Goal: Check status: Verify the current state of an ongoing process or item

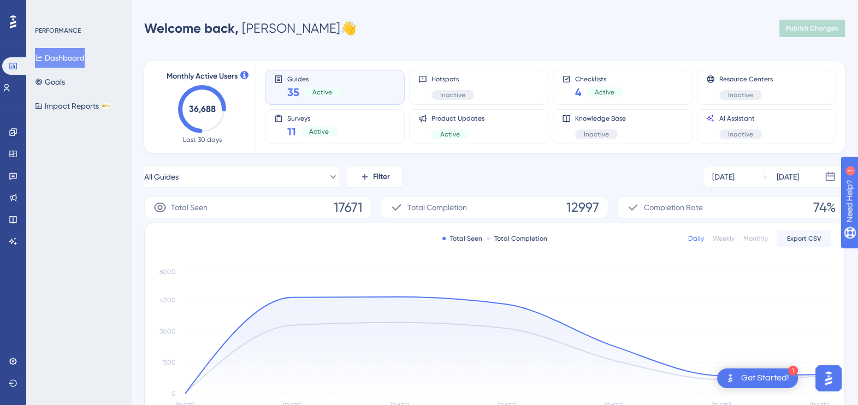
click at [322, 86] on div "35 Active" at bounding box center [314, 92] width 54 height 15
click at [314, 133] on span "Active" at bounding box center [319, 131] width 20 height 9
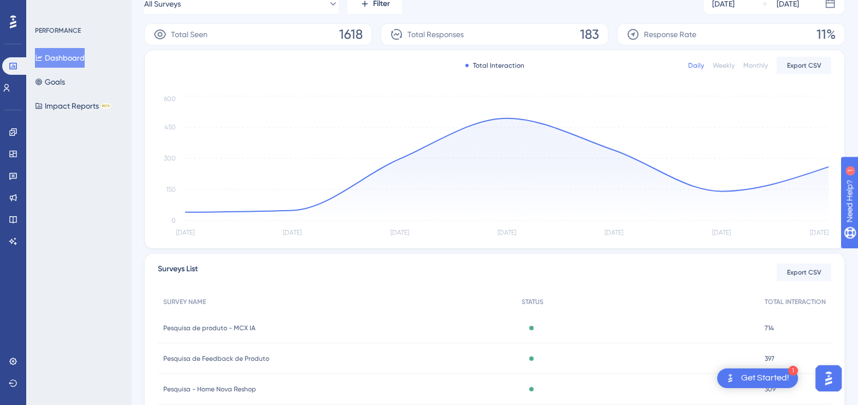
scroll to position [205, 0]
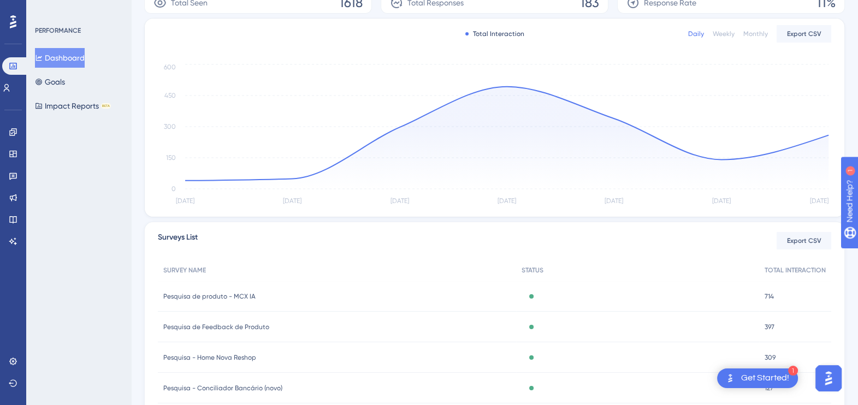
drag, startPoint x: 238, startPoint y: 325, endPoint x: 43, endPoint y: 341, distance: 195.8
click at [43, 341] on div "PERFORMANCE Dashboard Goals Impact Reports BETA" at bounding box center [78, 202] width 105 height 405
click at [240, 325] on span "Pesquisa de Feedback de Produto" at bounding box center [216, 327] width 106 height 9
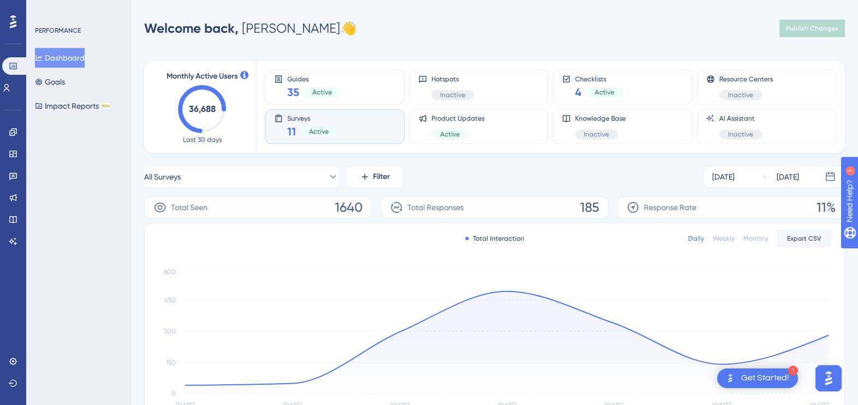
click at [318, 120] on span "Surveys" at bounding box center [312, 118] width 50 height 8
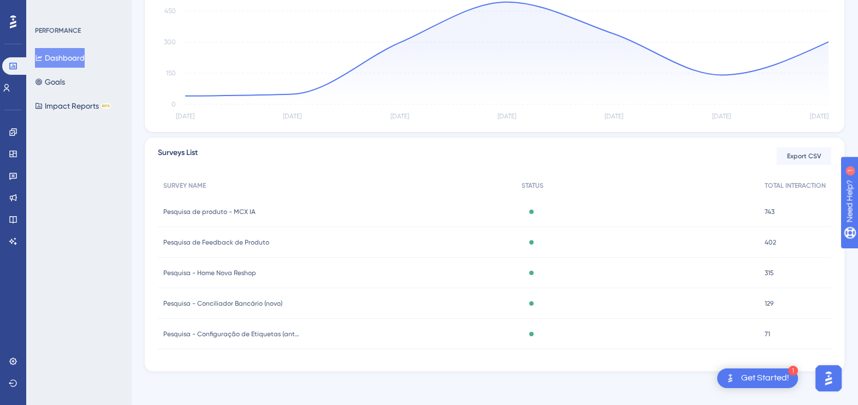
scroll to position [290, 0]
click at [240, 234] on div "Pesquisa de Feedback de Produto Pesquisa de Feedback de Produto" at bounding box center [337, 242] width 358 height 31
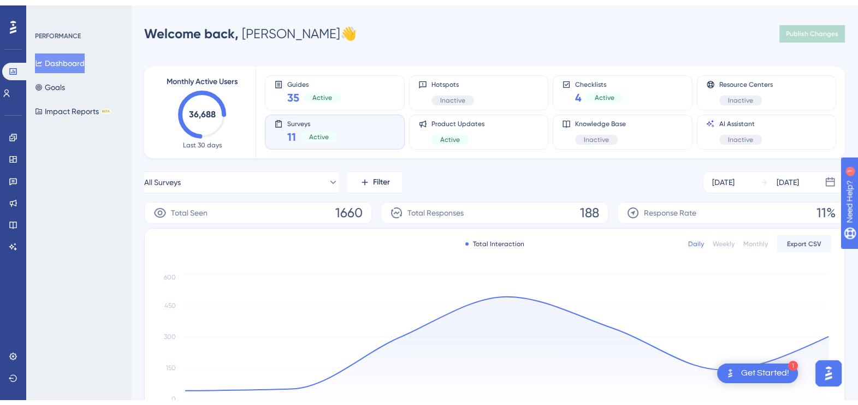
scroll to position [290, 0]
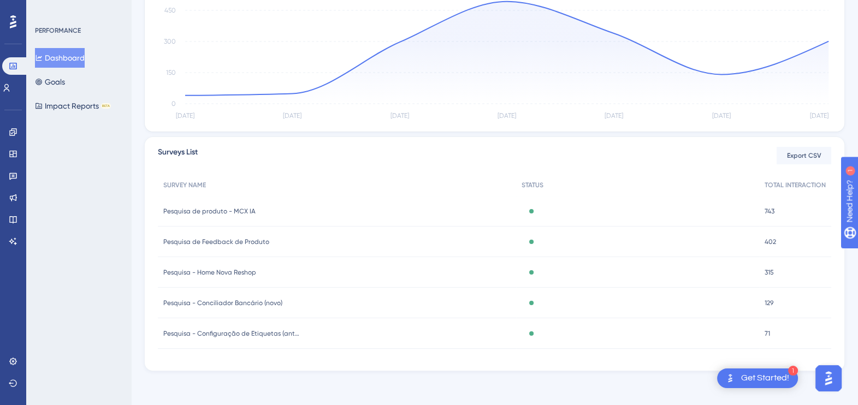
click at [207, 268] on span "Pesquisa - Home Nova Reshop" at bounding box center [209, 272] width 93 height 9
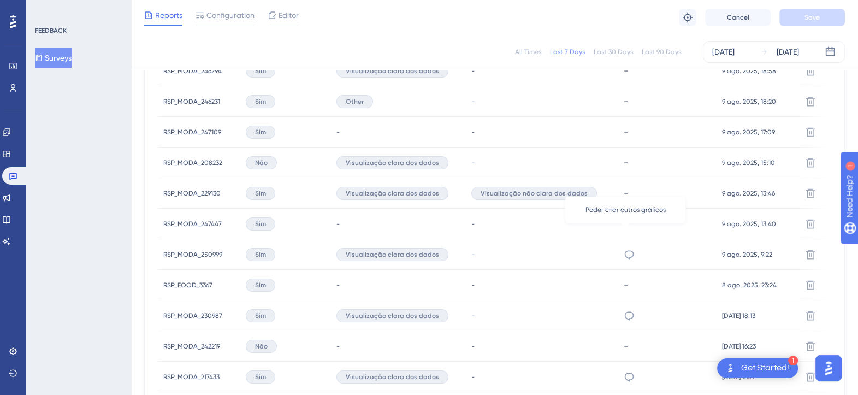
scroll to position [683, 0]
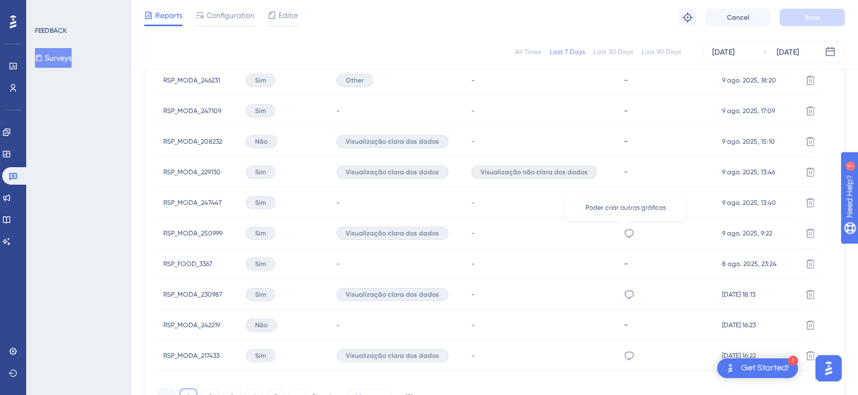
click at [628, 234] on icon at bounding box center [629, 233] width 11 height 11
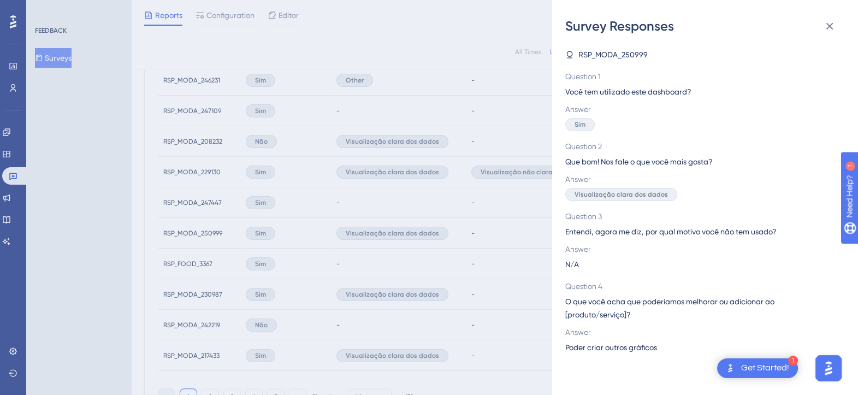
scroll to position [751, 0]
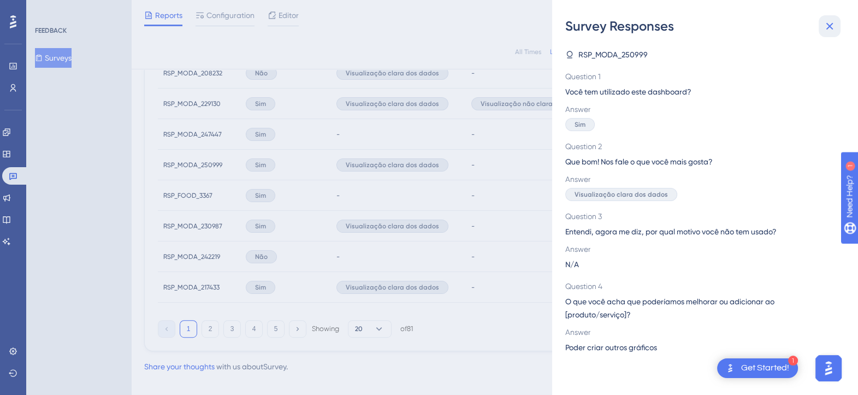
click at [825, 19] on button at bounding box center [830, 26] width 22 height 22
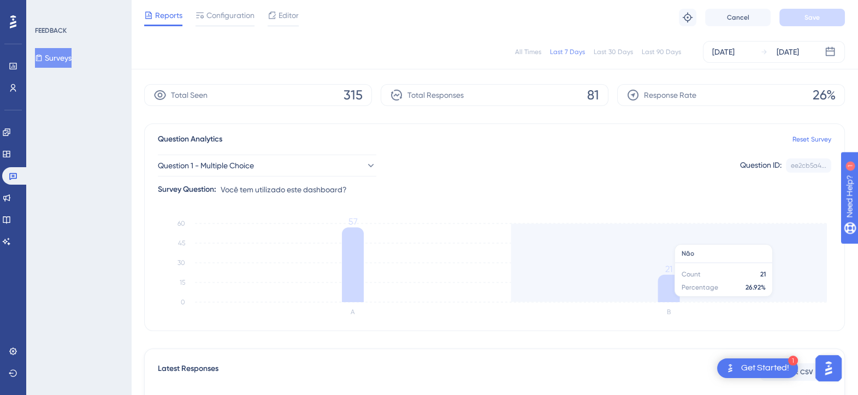
scroll to position [0, 0]
